Goal: Complete application form: Complete application form

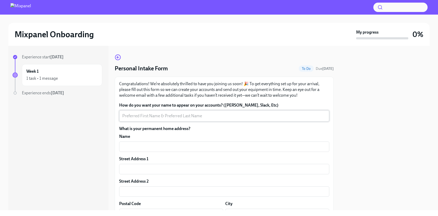
click at [170, 116] on textarea "How do you want your name to appear on your accounts? ([PERSON_NAME], Slack, Et…" at bounding box center [224, 116] width 204 height 6
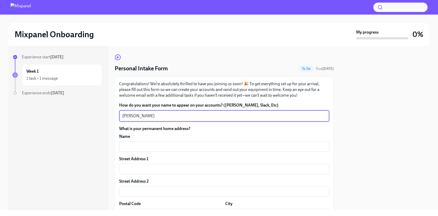
type textarea "[PERSON_NAME]"
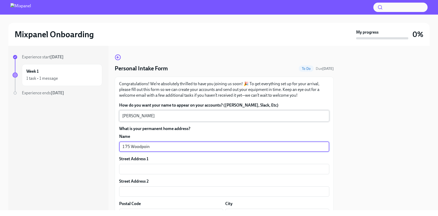
type input "175 Woodpoint"
type input "[PERSON_NAME]"
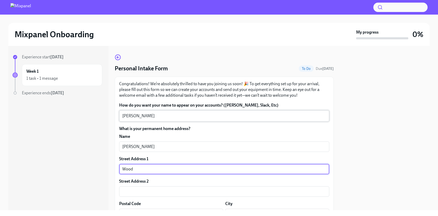
type input "Woodp"
type input "[STREET_ADDRESS]"
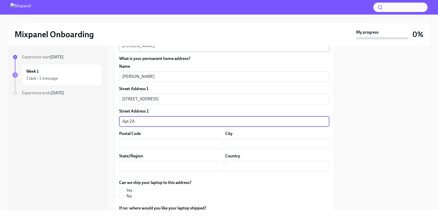
scroll to position [82, 0]
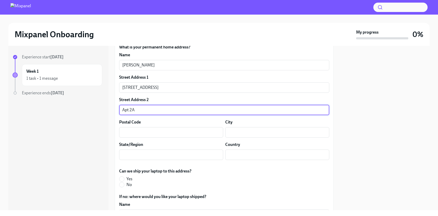
type input "Apt 2A"
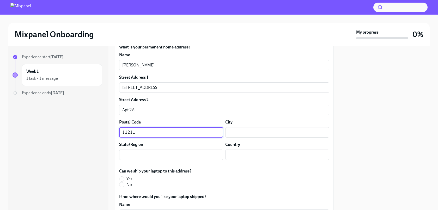
type input "11211"
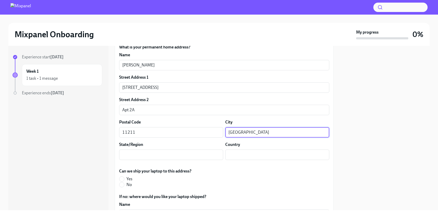
type input "[GEOGRAPHIC_DATA]"
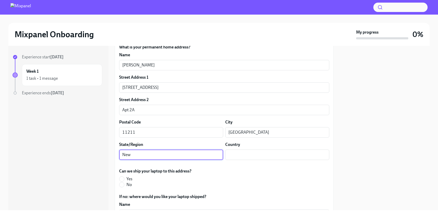
type input "New"
type input "NY"
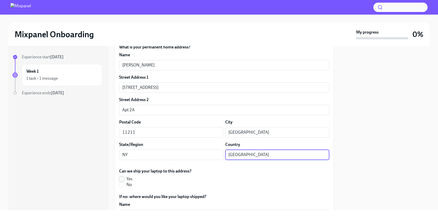
type input "[GEOGRAPHIC_DATA]"
click at [123, 181] on input "Yes" at bounding box center [122, 179] width 5 height 5
radio input "true"
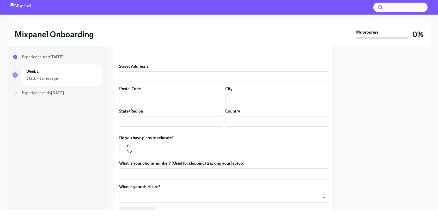
scroll to position [268, 0]
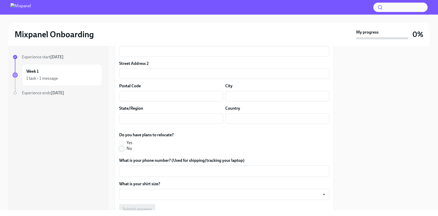
click at [122, 149] on input "No" at bounding box center [122, 148] width 5 height 5
radio input "true"
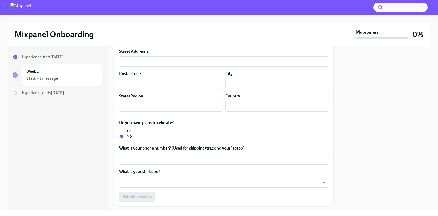
scroll to position [287, 0]
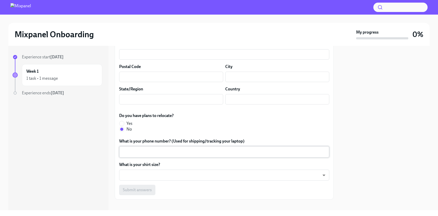
click at [180, 157] on div "x ​" at bounding box center [224, 151] width 210 height 11
type textarea "9085668749"
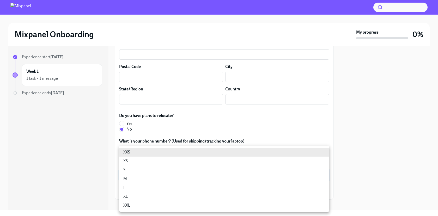
click at [177, 174] on body "Mixpanel Onboarding My progress 0% Experience start [DATE] Week 1 1 task • 1 me…" at bounding box center [219, 108] width 438 height 216
click at [168, 188] on li "L" at bounding box center [224, 187] width 210 height 9
type input "QGcrFQ_nr"
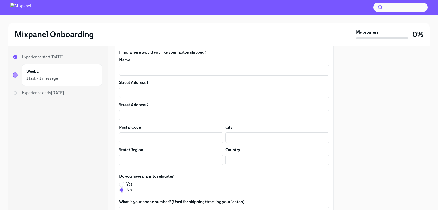
scroll to position [293, 0]
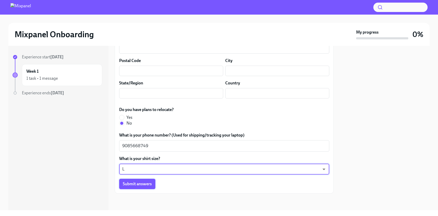
click at [141, 183] on span "Submit answers" at bounding box center [137, 184] width 29 height 5
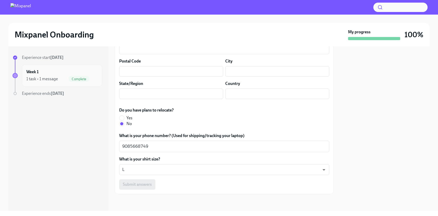
click at [56, 76] on div "1 task • 1 message Complete" at bounding box center [61, 79] width 71 height 6
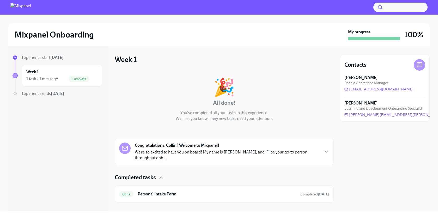
scroll to position [3, 0]
